Goal: Information Seeking & Learning: Learn about a topic

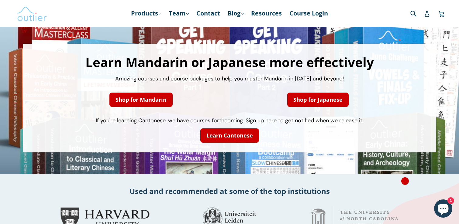
click at [28, 14] on img at bounding box center [32, 14] width 30 height 18
click at [142, 13] on link "Products .cls-1{fill:#231f20} expand" at bounding box center [146, 13] width 36 height 11
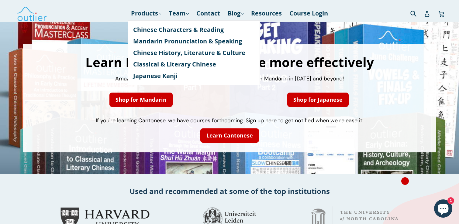
click at [164, 155] on div "Learn Mandarin or Japanese more effectively Amazing courses and course packages…" at bounding box center [229, 98] width 459 height 152
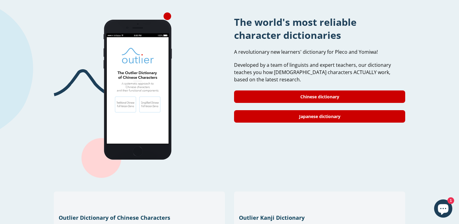
scroll to position [502, 0]
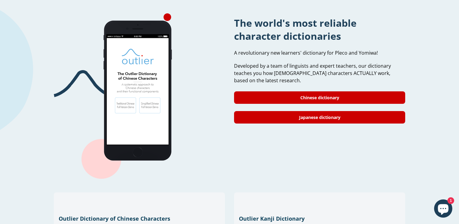
click at [262, 88] on div "Chinese dictionary" at bounding box center [319, 98] width 171 height 20
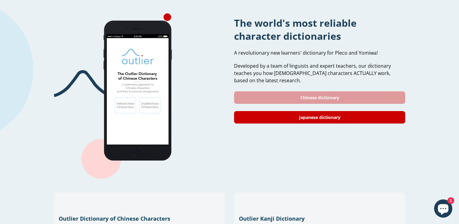
click at [264, 91] on link "Chinese dictionary" at bounding box center [319, 97] width 171 height 12
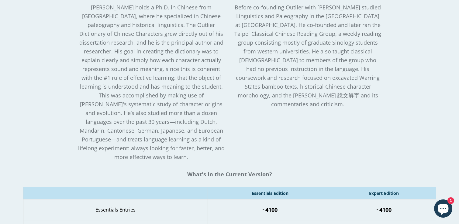
scroll to position [636, 0]
